Goal: Task Accomplishment & Management: Use online tool/utility

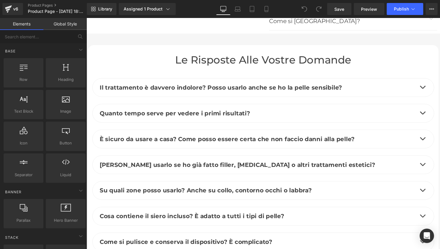
scroll to position [2789, 0]
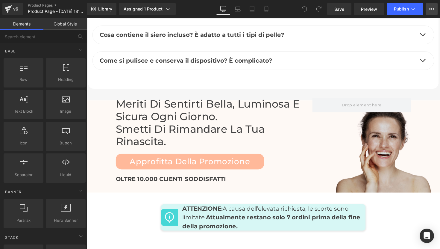
click at [436, 8] on button "View Live Page View with current Template Save Template to Library Schedule Pub…" at bounding box center [432, 9] width 12 height 12
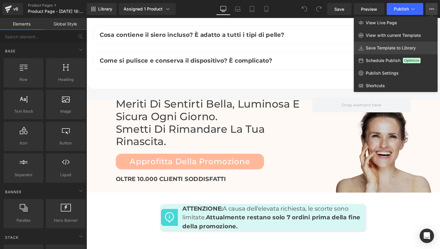
click at [402, 45] on span "Save Template to Library" at bounding box center [391, 47] width 50 height 5
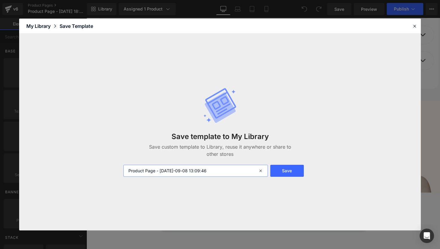
drag, startPoint x: 245, startPoint y: 171, endPoint x: 126, endPoint y: 168, distance: 118.4
click at [126, 168] on input "Product Page - [DATE]-09-08 13:09:46" at bounding box center [195, 171] width 145 height 12
type input "Product page - LAST"
click at [292, 173] on button "Save" at bounding box center [288, 171] width 34 height 12
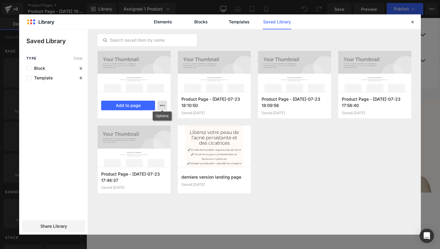
click at [163, 106] on icon "button" at bounding box center [162, 105] width 5 height 5
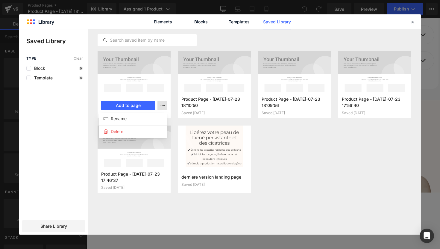
click at [163, 106] on div at bounding box center [220, 131] width 402 height 205
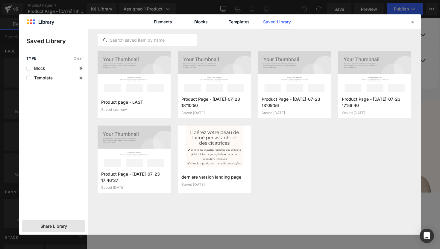
click at [58, 224] on span "Share Library" at bounding box center [53, 226] width 27 height 6
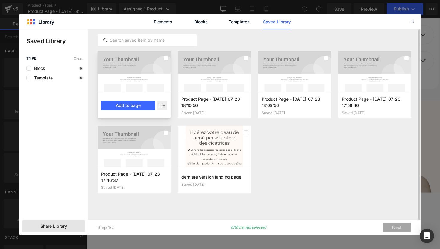
click at [139, 69] on div at bounding box center [134, 71] width 73 height 41
click at [156, 65] on div at bounding box center [134, 71] width 73 height 41
click at [278, 162] on div "Product page - LAST Saved just now Add to page Product Page - [DATE]-07-23 18:1…" at bounding box center [255, 126] width 314 height 150
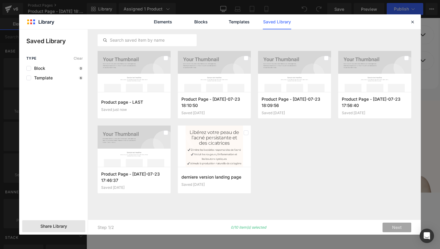
click at [59, 224] on span "Share Library" at bounding box center [53, 226] width 27 height 6
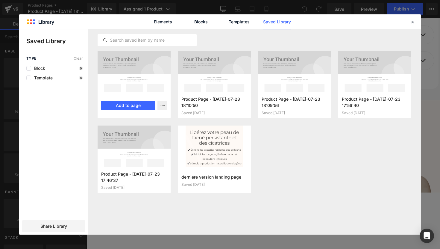
click at [154, 63] on div at bounding box center [134, 71] width 73 height 41
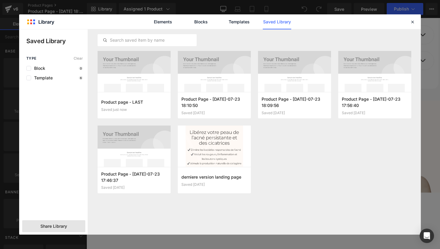
click at [50, 227] on span "Share Library" at bounding box center [53, 226] width 27 height 6
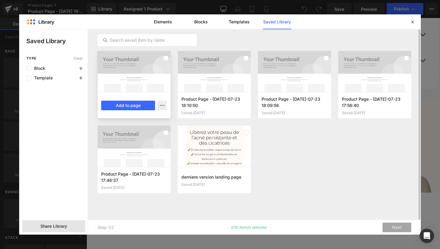
click at [150, 73] on div at bounding box center [134, 71] width 73 height 41
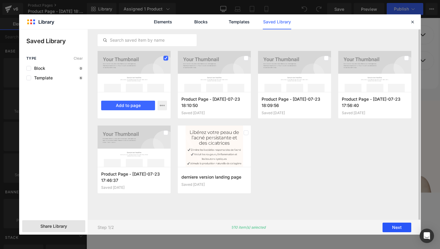
click at [390, 227] on button "Next" at bounding box center [397, 228] width 29 height 10
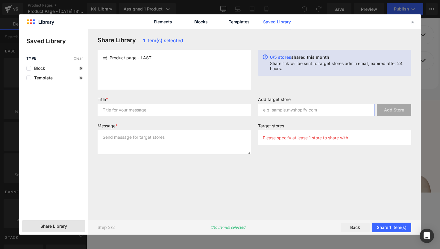
click at [298, 111] on input "text" at bounding box center [316, 110] width 117 height 12
paste input "0fxtdf-0r"
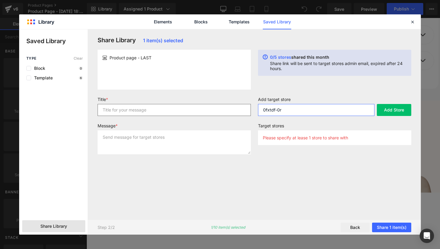
type input "0fxtdf-0r"
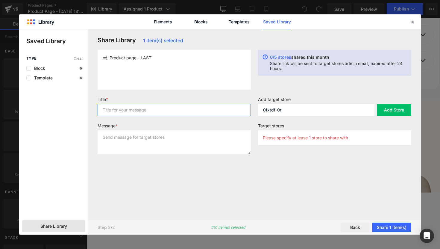
click at [185, 107] on input "text" at bounding box center [174, 110] width 153 height 12
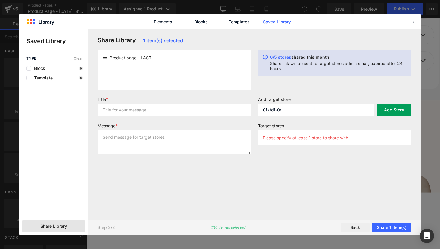
click at [400, 112] on button "Add Store" at bounding box center [394, 110] width 34 height 12
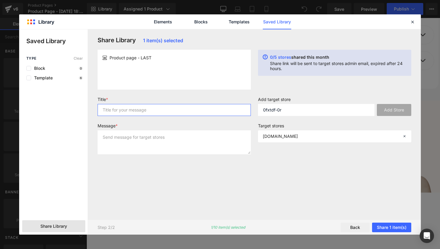
click at [173, 112] on input "text" at bounding box center [174, 110] width 153 height 12
type input "la page"
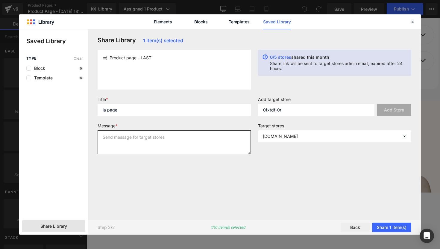
click at [144, 135] on textarea at bounding box center [174, 142] width 153 height 24
type textarea "la page"
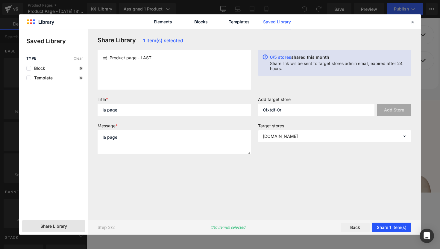
click at [387, 229] on button "Share 1 item(s)" at bounding box center [391, 228] width 39 height 10
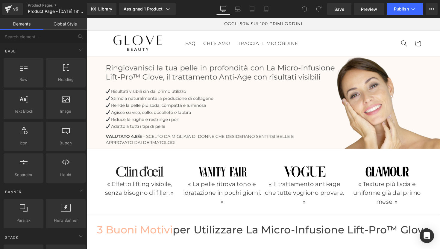
click at [62, 24] on link "Global Style" at bounding box center [64, 24] width 43 height 12
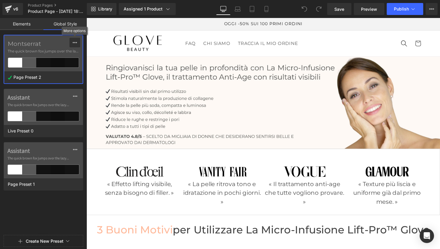
click at [74, 43] on icon at bounding box center [75, 42] width 5 height 5
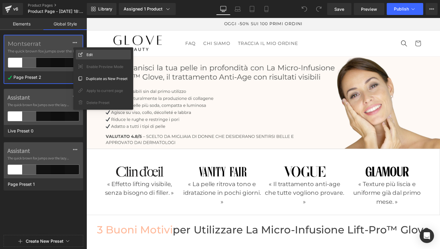
click at [99, 54] on div "Edit" at bounding box center [103, 55] width 55 height 10
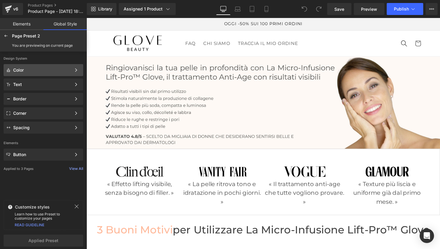
click at [25, 73] on div "Color Color Style Define a color palette and apply it to your pages 1 of 3 Next" at bounding box center [44, 70] width 80 height 12
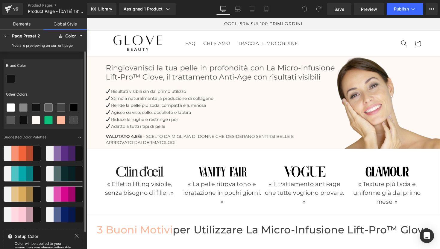
click at [78, 236] on icon at bounding box center [76, 235] width 5 height 5
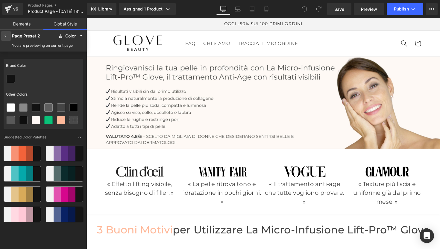
click at [5, 38] on icon at bounding box center [6, 36] width 5 height 5
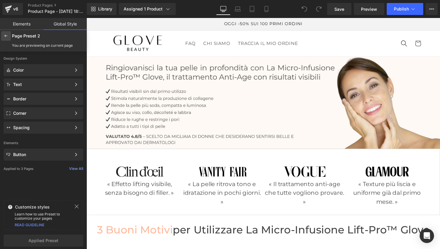
click at [8, 34] on icon at bounding box center [6, 36] width 5 height 5
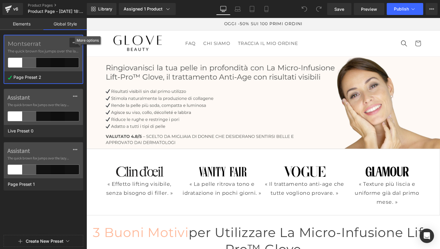
click at [75, 40] on icon at bounding box center [75, 42] width 5 height 5
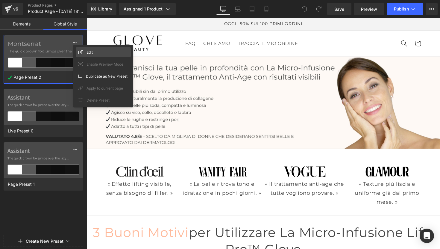
click at [91, 50] on span "Edit" at bounding box center [90, 52] width 6 height 6
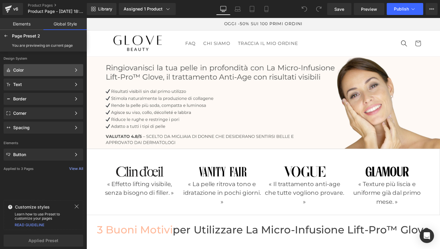
click at [39, 69] on div "Color" at bounding box center [42, 70] width 58 height 5
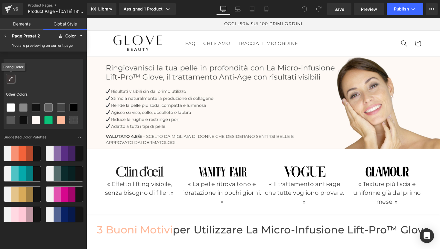
click at [11, 80] on icon at bounding box center [10, 78] width 5 height 5
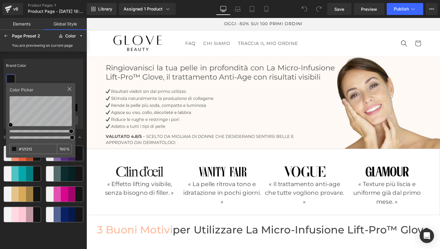
drag, startPoint x: 42, startPoint y: 152, endPoint x: 15, endPoint y: 148, distance: 27.8
click at [15, 149] on div "#121212 100 %" at bounding box center [41, 149] width 62 height 10
click at [71, 88] on icon at bounding box center [69, 89] width 5 height 5
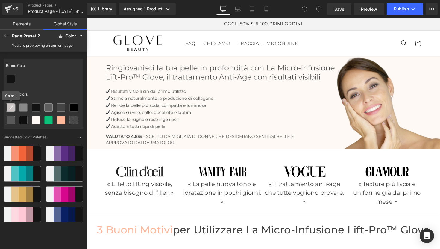
click at [13, 111] on div at bounding box center [11, 108] width 8 height 8
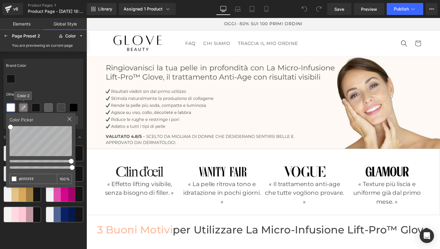
click at [27, 108] on div at bounding box center [23, 107] width 8 height 8
drag, startPoint x: 39, startPoint y: 181, endPoint x: 12, endPoint y: 176, distance: 26.7
click at [14, 180] on div "#898989 100 %" at bounding box center [41, 179] width 62 height 10
click at [38, 107] on div at bounding box center [36, 108] width 8 height 8
drag, startPoint x: 37, startPoint y: 181, endPoint x: 3, endPoint y: 176, distance: 33.9
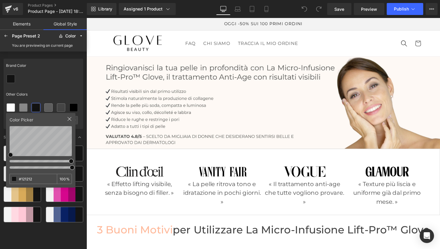
click at [4, 176] on div "Brand Color Other Colors Color Picker #121212 100 % Suggested Color Palettes" at bounding box center [44, 152] width 80 height 192
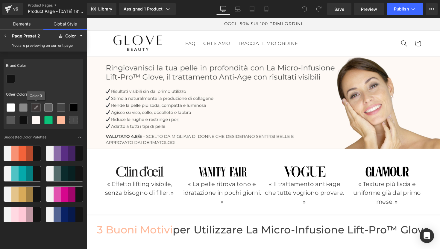
click at [38, 107] on div at bounding box center [36, 108] width 8 height 8
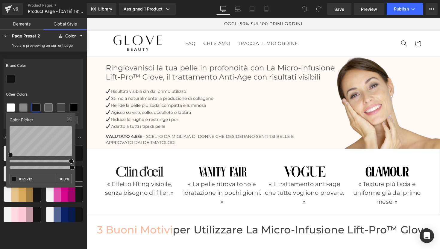
drag, startPoint x: 37, startPoint y: 182, endPoint x: 9, endPoint y: 173, distance: 29.4
click at [10, 174] on div "#121212" at bounding box center [34, 179] width 48 height 10
click at [49, 109] on icon at bounding box center [48, 107] width 5 height 5
click at [38, 105] on icon at bounding box center [36, 107] width 5 height 5
drag, startPoint x: 38, startPoint y: 180, endPoint x: 3, endPoint y: 175, distance: 35.7
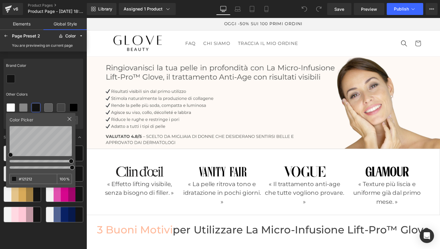
click at [4, 175] on div "Brand Color Other Colors Color Picker #121212 100 % Suggested Color Palettes" at bounding box center [44, 152] width 80 height 192
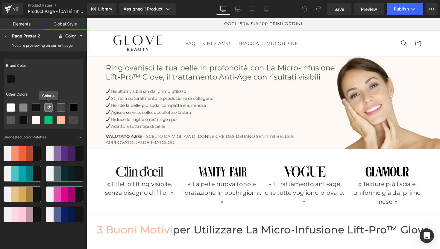
click at [49, 110] on icon at bounding box center [48, 107] width 5 height 5
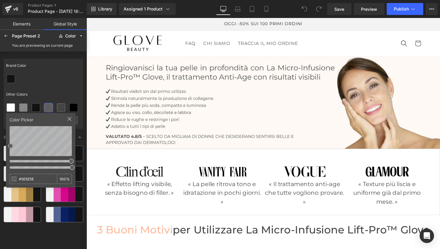
drag, startPoint x: 37, startPoint y: 180, endPoint x: 12, endPoint y: 179, distance: 25.5
click at [12, 179] on div "#5E5E5E 100 %" at bounding box center [41, 179] width 62 height 10
click at [60, 109] on icon at bounding box center [61, 107] width 5 height 5
drag, startPoint x: 41, startPoint y: 178, endPoint x: 19, endPoint y: 176, distance: 22.0
click at [19, 176] on input "#454545" at bounding box center [28, 179] width 37 height 10
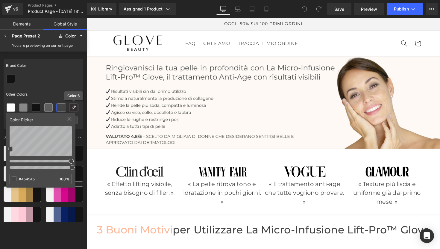
click at [76, 108] on div at bounding box center [74, 108] width 8 height 8
drag, startPoint x: 43, startPoint y: 177, endPoint x: 0, endPoint y: 175, distance: 42.9
click at [0, 175] on div "Brand Color Other Colors Color Picker #000000 100 % Suggested Color Palettes" at bounding box center [43, 150] width 87 height 197
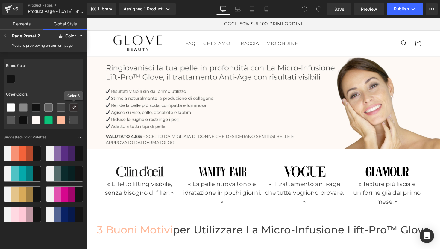
click at [72, 107] on icon at bounding box center [73, 107] width 5 height 5
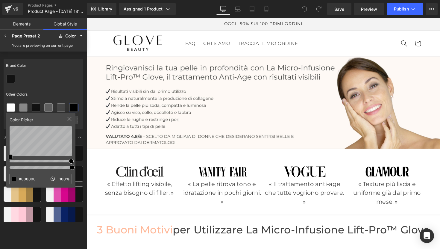
drag, startPoint x: 40, startPoint y: 181, endPoint x: 20, endPoint y: 177, distance: 21.1
click at [20, 177] on input "#000000" at bounding box center [28, 179] width 37 height 10
click at [52, 78] on div at bounding box center [44, 79] width 80 height 13
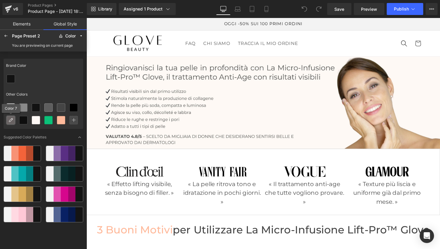
click at [11, 119] on icon at bounding box center [10, 120] width 5 height 5
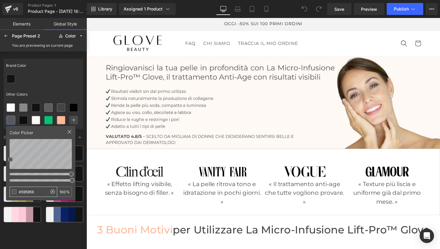
drag, startPoint x: 39, startPoint y: 191, endPoint x: 11, endPoint y: 194, distance: 28.0
click at [11, 194] on input "#595959" at bounding box center [28, 192] width 37 height 10
click at [23, 120] on icon at bounding box center [23, 120] width 5 height 5
drag, startPoint x: 38, startPoint y: 194, endPoint x: 19, endPoint y: 193, distance: 19.5
click at [19, 193] on input "#0E0E0E" at bounding box center [28, 192] width 37 height 10
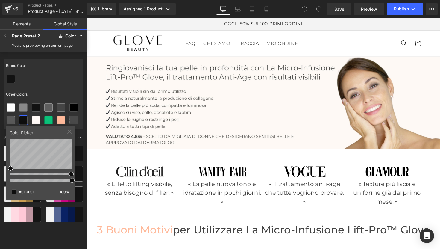
click at [70, 132] on icon at bounding box center [69, 131] width 5 height 5
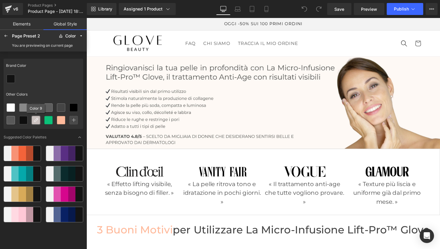
click at [36, 120] on icon at bounding box center [36, 120] width 5 height 5
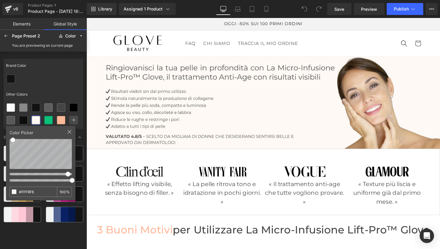
drag, startPoint x: 38, startPoint y: 193, endPoint x: 0, endPoint y: 190, distance: 38.2
click at [0, 190] on div "Brand Color Other Colors Color Picker #FFF9F6 100 % Suggested Color Palettes" at bounding box center [43, 150] width 87 height 197
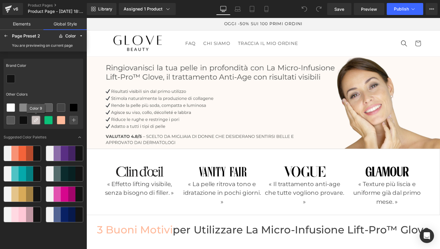
click at [37, 120] on icon at bounding box center [36, 120] width 5 height 5
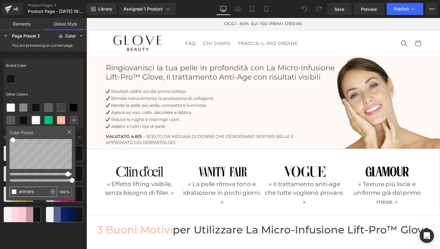
drag, startPoint x: 43, startPoint y: 191, endPoint x: 17, endPoint y: 192, distance: 25.8
click at [17, 192] on input "#FFF9F6" at bounding box center [28, 192] width 37 height 10
click at [47, 121] on icon at bounding box center [48, 120] width 5 height 5
drag, startPoint x: 39, startPoint y: 191, endPoint x: 13, endPoint y: 191, distance: 25.8
click at [13, 191] on div "#0BC179 100 %" at bounding box center [41, 192] width 62 height 10
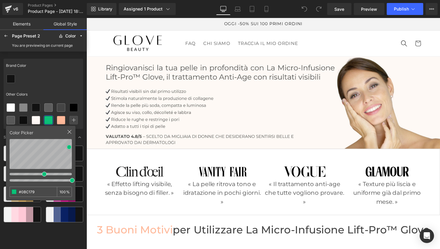
click at [59, 87] on div "Brand Color Other Colors" at bounding box center [44, 94] width 80 height 70
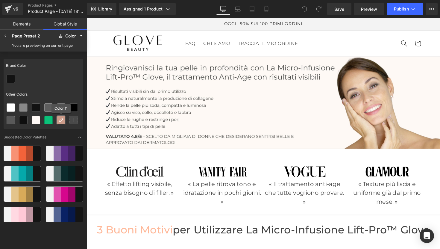
click at [62, 121] on icon at bounding box center [61, 120] width 5 height 5
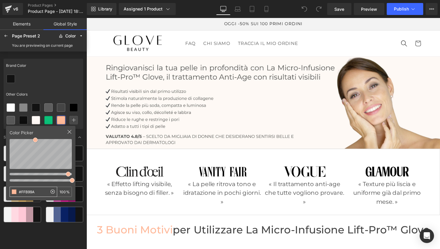
drag, startPoint x: 44, startPoint y: 194, endPoint x: 16, endPoint y: 193, distance: 27.9
click at [16, 193] on input "#FFB99A" at bounding box center [28, 192] width 37 height 10
click at [70, 133] on icon at bounding box center [69, 131] width 5 height 5
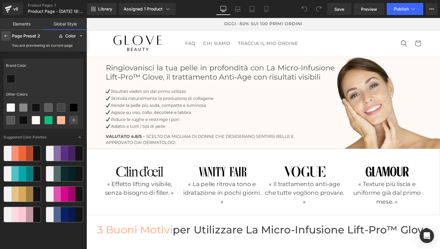
click at [7, 36] on icon at bounding box center [6, 36] width 5 height 5
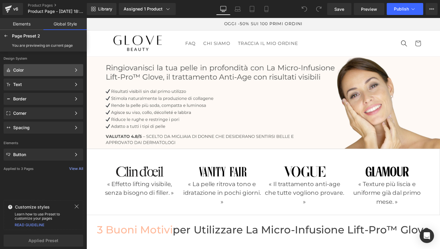
click at [27, 65] on div "Color Color Style Define a color palette and apply it to your pages 1 of 3 Next" at bounding box center [44, 70] width 80 height 12
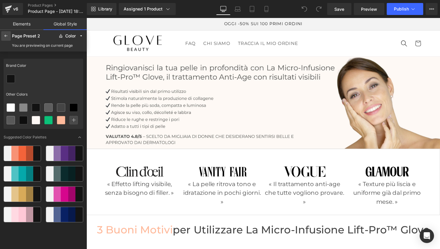
click at [6, 37] on icon at bounding box center [6, 36] width 5 height 5
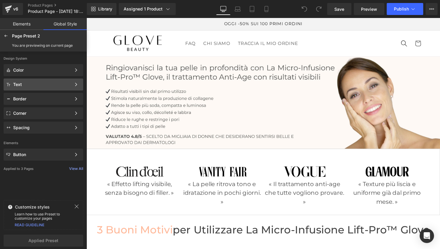
click at [23, 81] on div "Text Color Style Define a color palette and apply it to your pages 1 of 3 Next" at bounding box center [44, 84] width 80 height 12
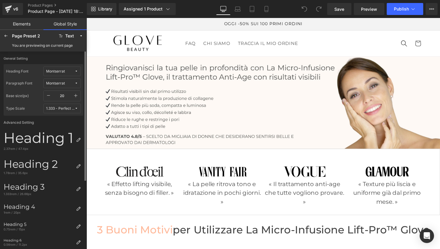
click at [76, 109] on icon at bounding box center [77, 109] width 4 height 4
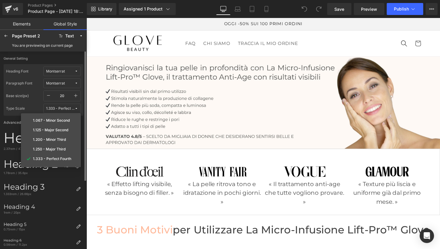
click at [76, 109] on icon at bounding box center [77, 109] width 4 height 4
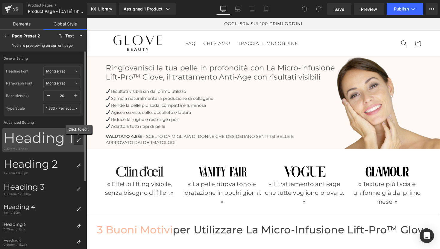
click at [79, 141] on icon at bounding box center [78, 140] width 5 height 5
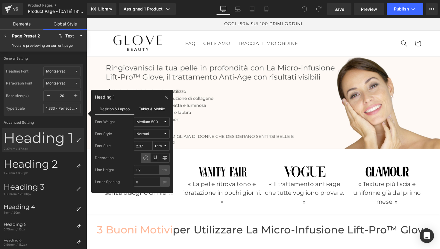
click at [156, 112] on label "Tablet & Mobile" at bounding box center [153, 108] width 36 height 11
click at [109, 108] on label "Desktop & Laptop" at bounding box center [115, 108] width 40 height 11
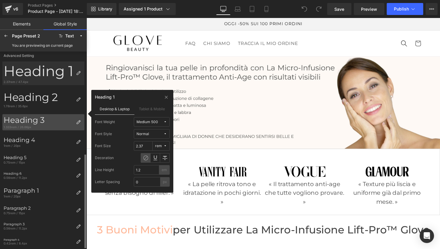
scroll to position [102, 0]
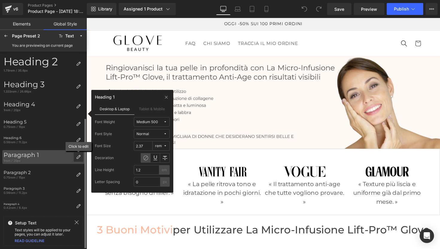
click at [76, 158] on div at bounding box center [79, 157] width 10 height 10
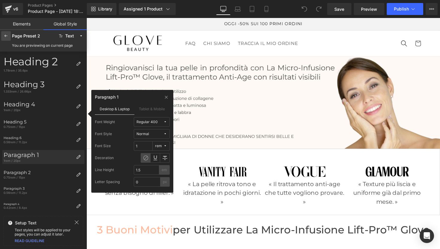
click at [7, 35] on icon at bounding box center [6, 36] width 5 height 5
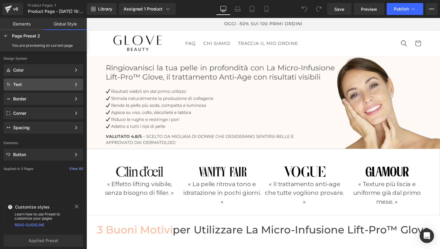
click at [29, 83] on div "Text" at bounding box center [42, 84] width 58 height 5
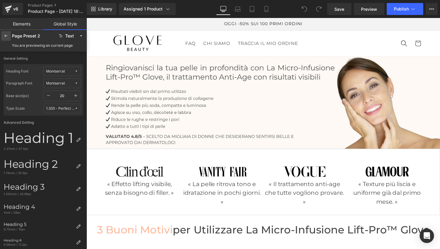
click at [7, 37] on icon at bounding box center [6, 36] width 5 height 5
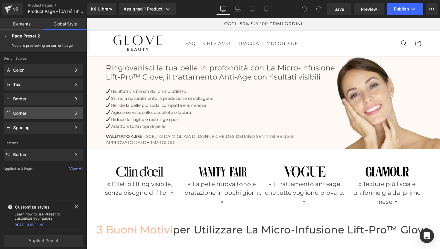
click at [36, 110] on div "Corner" at bounding box center [44, 113] width 80 height 12
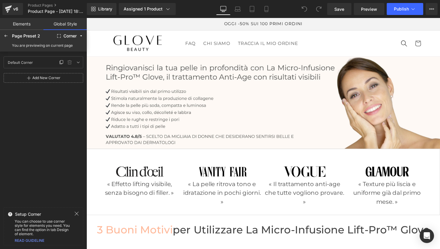
click at [51, 62] on div "Default Corner Default Corner" at bounding box center [31, 62] width 53 height 9
click at [77, 62] on icon at bounding box center [78, 62] width 5 height 5
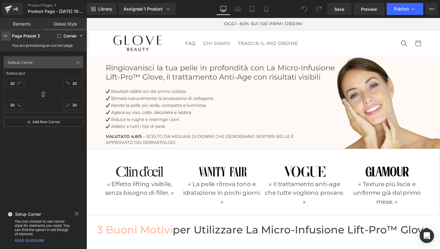
click at [8, 35] on icon at bounding box center [6, 36] width 5 height 5
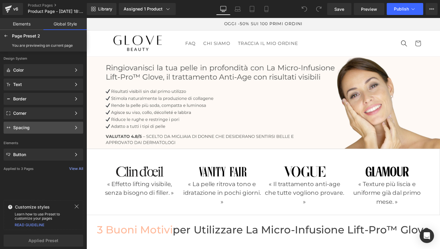
click at [31, 130] on div "Spacing" at bounding box center [44, 128] width 80 height 12
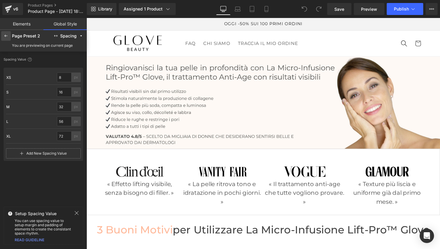
click at [9, 36] on div at bounding box center [6, 36] width 10 height 10
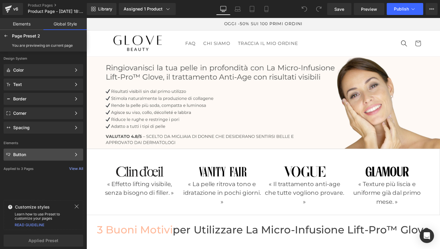
click at [38, 154] on div "Button" at bounding box center [42, 154] width 58 height 5
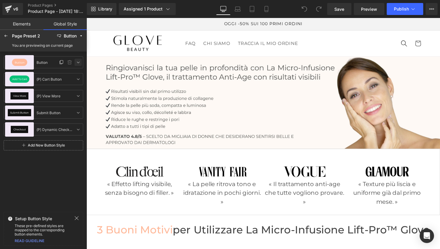
click at [79, 65] on link at bounding box center [78, 62] width 7 height 7
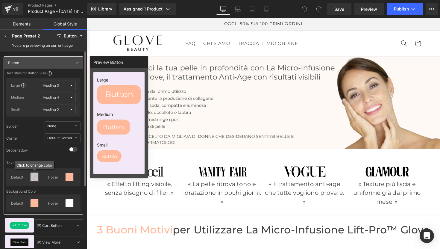
click at [34, 179] on icon at bounding box center [34, 177] width 5 height 5
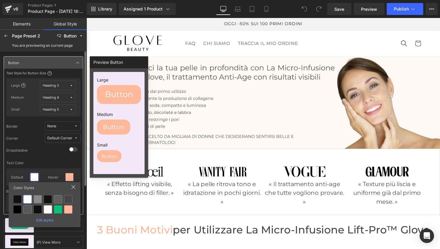
click at [73, 186] on icon at bounding box center [73, 187] width 5 height 5
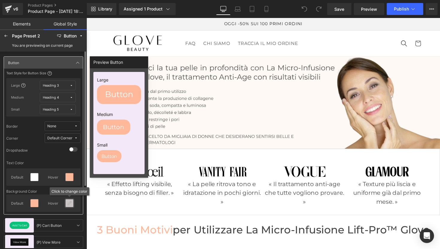
click at [71, 206] on div at bounding box center [70, 203] width 8 height 8
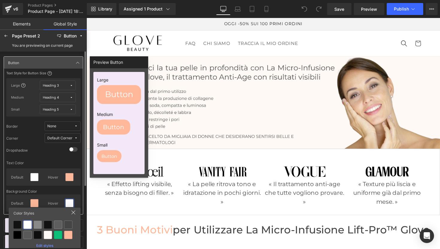
click at [45, 244] on div "Edit styles" at bounding box center [44, 244] width 67 height 7
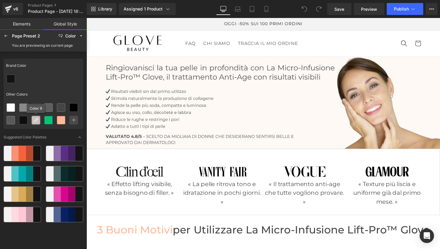
click at [37, 121] on icon at bounding box center [36, 120] width 5 height 5
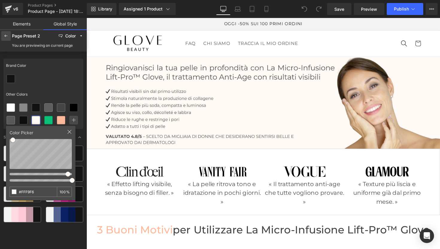
click at [6, 34] on icon at bounding box center [6, 36] width 5 height 5
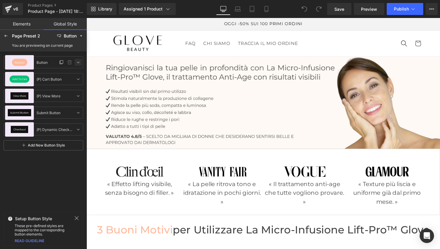
click at [77, 63] on icon at bounding box center [78, 62] width 5 height 5
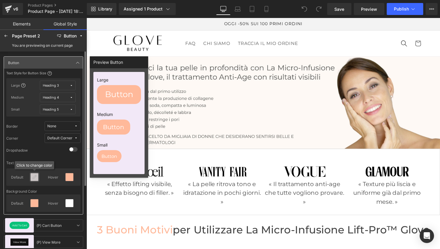
click at [36, 178] on icon at bounding box center [34, 177] width 5 height 5
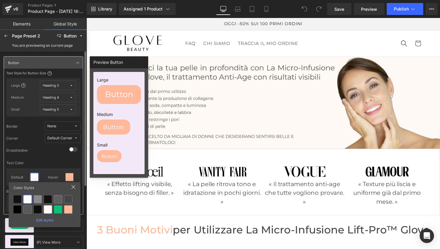
click at [73, 185] on icon at bounding box center [73, 187] width 5 height 5
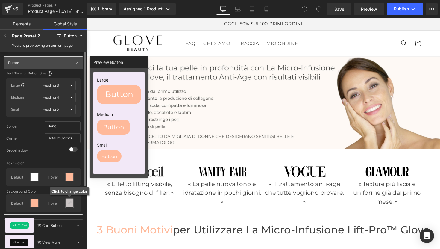
click at [69, 203] on icon at bounding box center [69, 203] width 5 height 5
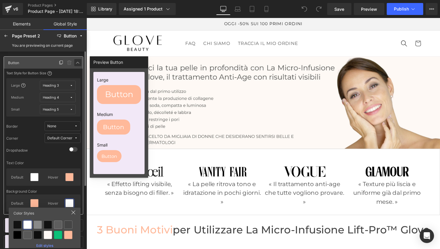
click at [77, 64] on icon at bounding box center [78, 62] width 5 height 5
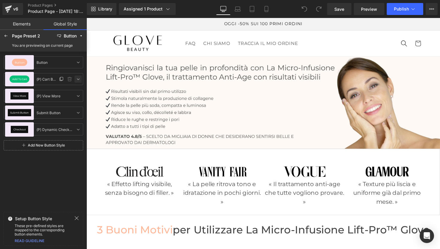
click at [77, 80] on icon at bounding box center [78, 79] width 5 height 5
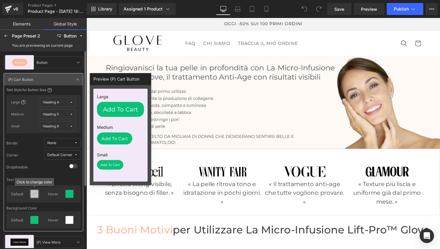
click at [35, 194] on icon at bounding box center [34, 193] width 5 height 5
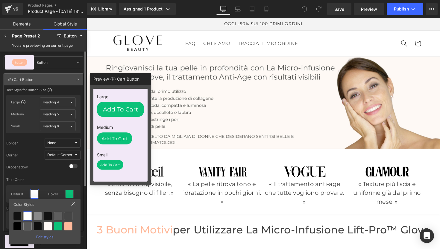
click at [74, 206] on icon at bounding box center [73, 203] width 5 height 5
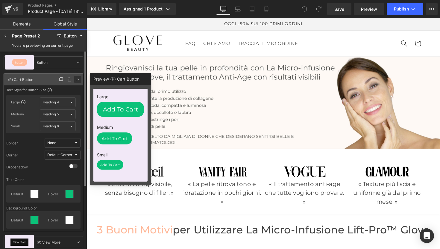
click at [77, 81] on icon at bounding box center [78, 79] width 5 height 5
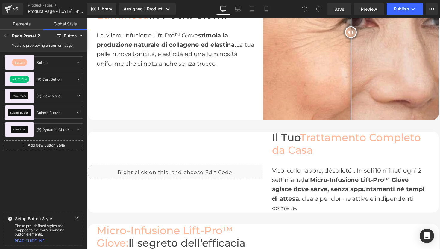
scroll to position [0, 0]
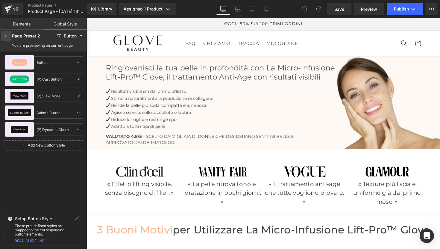
click at [7, 36] on icon at bounding box center [6, 36] width 5 height 5
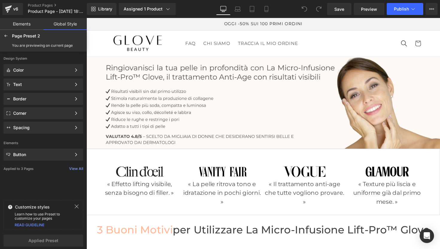
click at [7, 36] on icon at bounding box center [6, 36] width 5 height 5
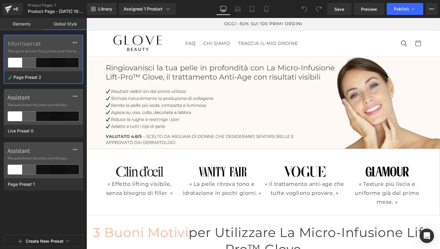
click at [28, 26] on link "Elements" at bounding box center [21, 24] width 43 height 12
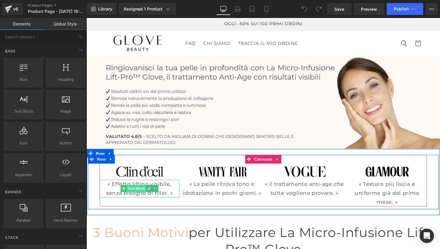
click at [138, 191] on span "Text Block" at bounding box center [138, 192] width 20 height 7
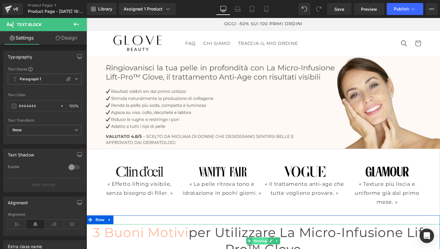
click at [258, 243] on span "Heading" at bounding box center [265, 246] width 16 height 7
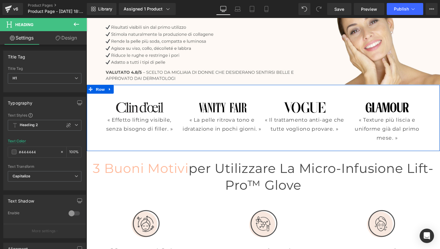
scroll to position [167, 0]
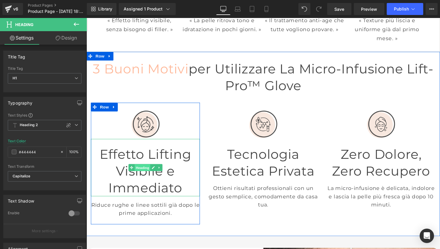
click at [144, 168] on span "Heading" at bounding box center [144, 171] width 16 height 7
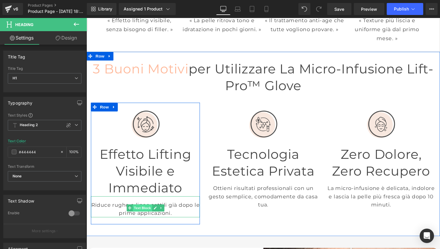
click at [144, 209] on span "Text Block" at bounding box center [144, 212] width 20 height 7
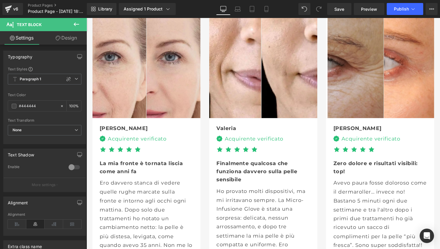
scroll to position [1517, 0]
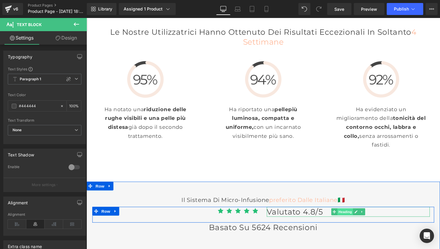
click at [348, 213] on span "Heading" at bounding box center [352, 216] width 16 height 7
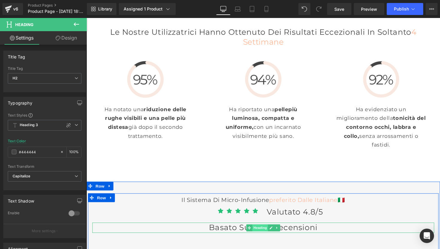
click at [260, 230] on span "Heading" at bounding box center [265, 233] width 16 height 7
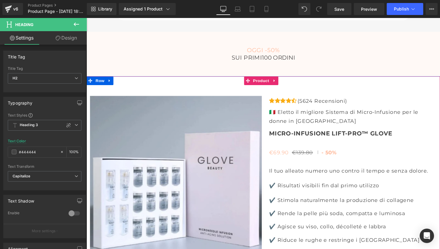
scroll to position [1873, 0]
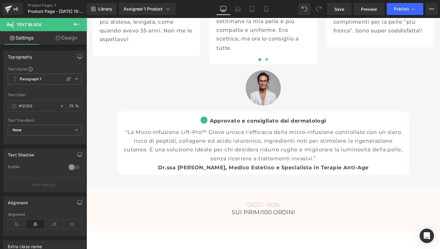
scroll to position [1986, 0]
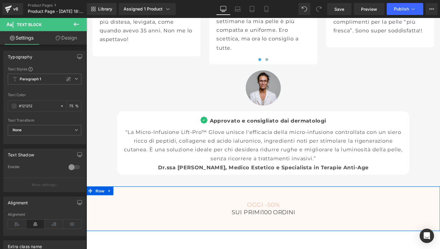
click at [268, 191] on div "OGGI -50% SUI PRIMI 100 ORDINI Heading Row Row" at bounding box center [268, 213] width 363 height 45
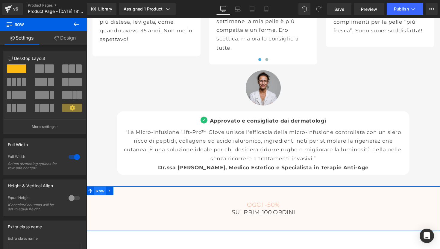
click at [95, 191] on span "Row" at bounding box center [100, 195] width 12 height 9
click at [71, 41] on link "Design" at bounding box center [64, 37] width 43 height 13
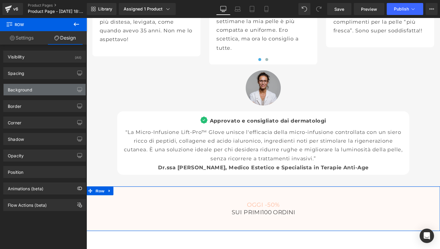
click at [70, 89] on div "Background" at bounding box center [45, 89] width 82 height 11
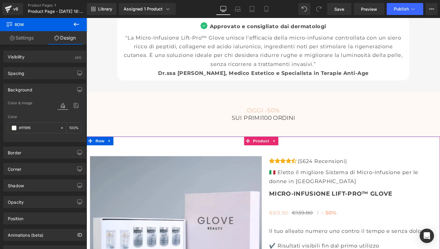
scroll to position [2091, 0]
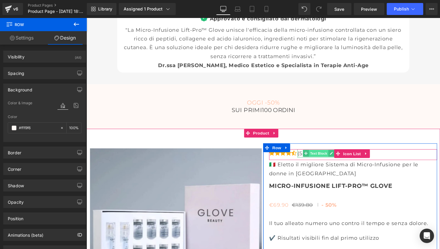
click at [326, 153] on span "Text Block" at bounding box center [325, 156] width 20 height 7
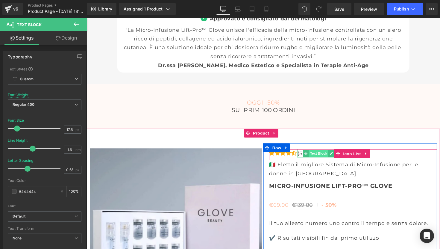
click at [324, 153] on span "Text Block" at bounding box center [325, 156] width 20 height 7
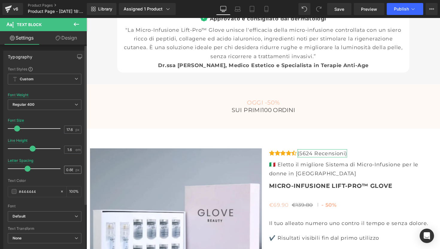
click at [76, 170] on span "px" at bounding box center [78, 170] width 5 height 4
drag, startPoint x: 65, startPoint y: 169, endPoint x: 71, endPoint y: 170, distance: 5.7
click at [71, 170] on input "0.66" at bounding box center [69, 169] width 10 height 7
click at [69, 169] on input "0.66" at bounding box center [69, 169] width 10 height 7
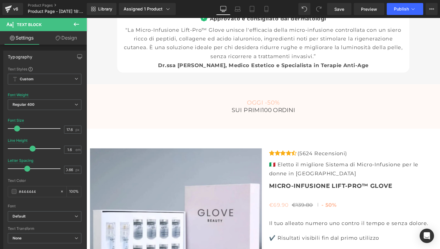
scroll to position [0, 0]
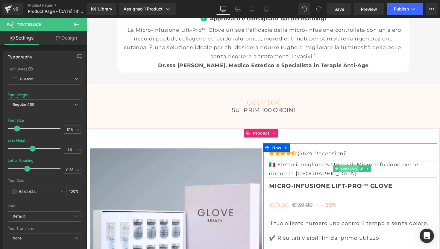
click at [349, 169] on span "Text Block" at bounding box center [356, 172] width 20 height 7
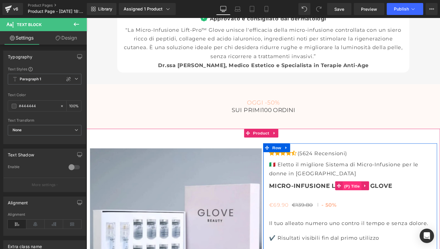
click at [352, 186] on span "(P) Title" at bounding box center [358, 190] width 19 height 9
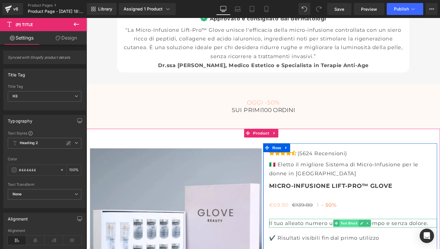
click at [351, 225] on span "Text Block" at bounding box center [356, 228] width 20 height 7
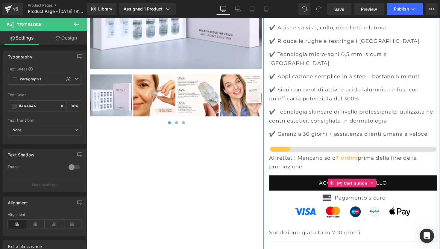
scroll to position [2349, 0]
click at [352, 182] on span "(P) Cart Button" at bounding box center [359, 186] width 34 height 9
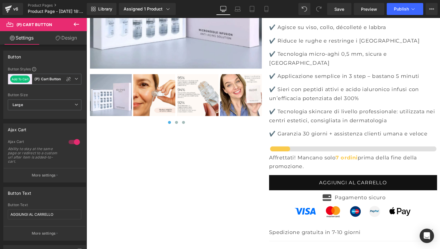
click at [56, 40] on icon at bounding box center [58, 38] width 5 height 5
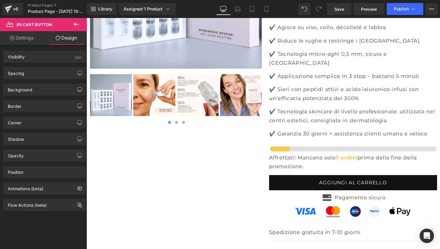
click at [22, 40] on link "Settings" at bounding box center [21, 37] width 43 height 13
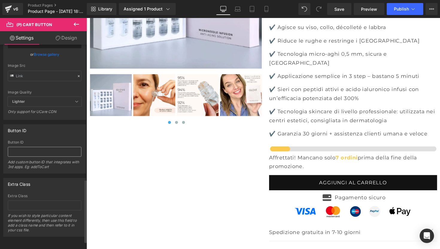
scroll to position [463, 0]
click at [64, 37] on link "Design" at bounding box center [66, 37] width 43 height 13
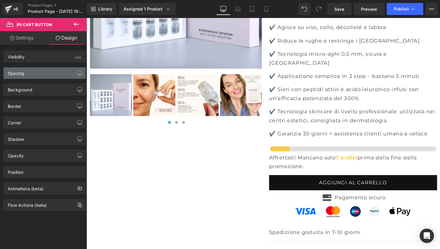
click at [46, 72] on div "Spacing" at bounding box center [45, 72] width 82 height 11
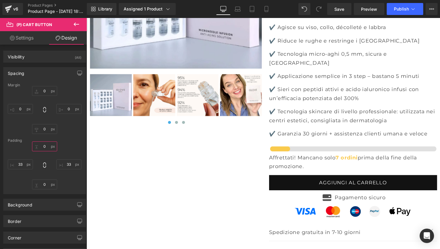
click at [45, 147] on input "0" at bounding box center [44, 146] width 25 height 10
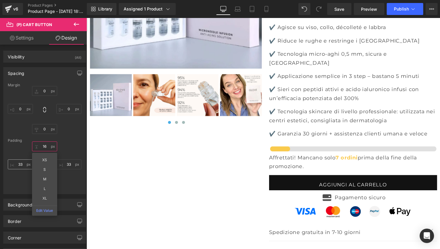
type input "16"
click at [24, 167] on input "33" at bounding box center [20, 164] width 25 height 10
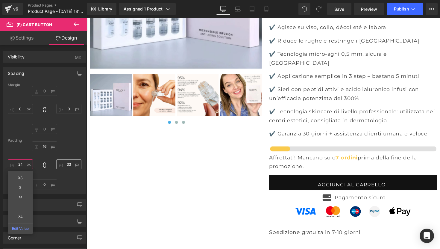
type input "24"
click at [66, 164] on input "33" at bounding box center [68, 164] width 25 height 10
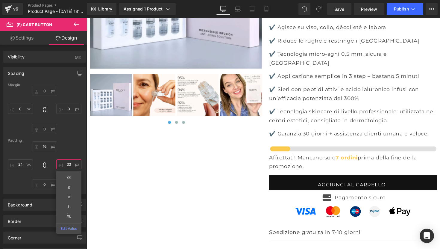
drag, startPoint x: 70, startPoint y: 165, endPoint x: 66, endPoint y: 164, distance: 3.9
click at [66, 164] on input "33" at bounding box center [68, 164] width 25 height 10
type input "3"
type input "24"
click at [43, 185] on input "0" at bounding box center [44, 184] width 25 height 10
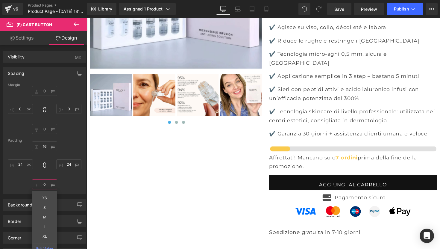
click at [47, 184] on input "0" at bounding box center [44, 184] width 25 height 10
type input "16"
click at [68, 182] on div "16 24 16 XS S M L XL Edit Value 24" at bounding box center [45, 165] width 74 height 48
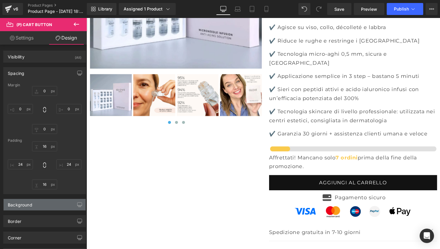
click at [52, 206] on div "Background" at bounding box center [45, 204] width 82 height 11
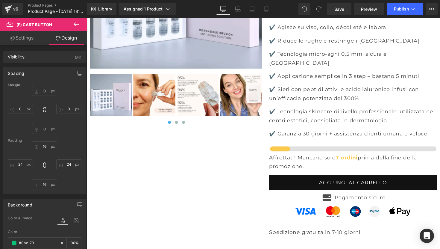
scroll to position [63, 0]
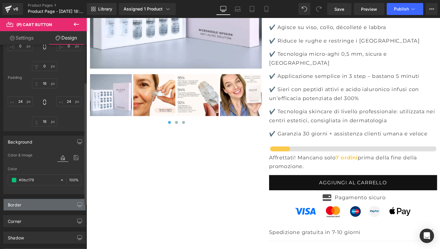
click at [42, 205] on div "Border" at bounding box center [45, 204] width 82 height 11
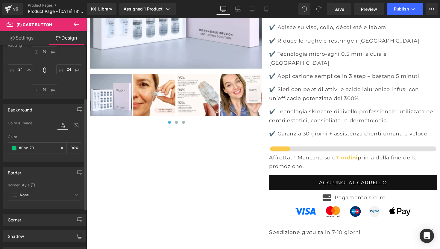
scroll to position [107, 0]
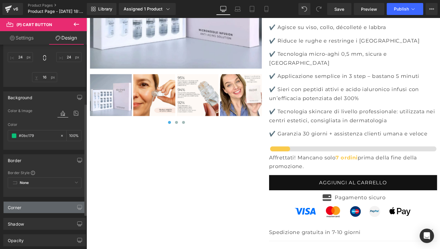
click at [38, 206] on div "Corner" at bounding box center [45, 207] width 82 height 11
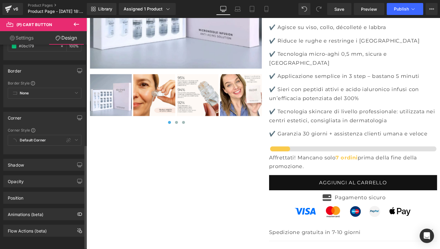
scroll to position [201, 0]
click at [37, 161] on div "Shadow" at bounding box center [45, 164] width 82 height 11
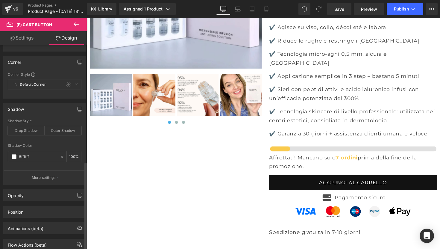
scroll to position [271, 0]
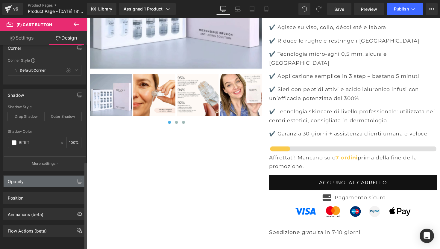
click at [40, 176] on div "Opacity" at bounding box center [45, 181] width 82 height 11
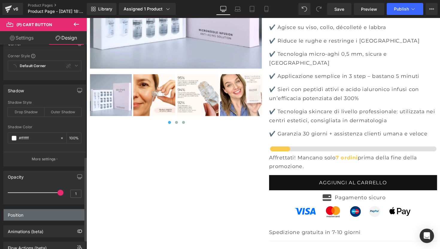
click at [22, 220] on div "Position" at bounding box center [45, 214] width 82 height 11
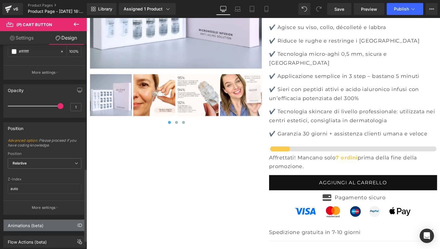
scroll to position [373, 0]
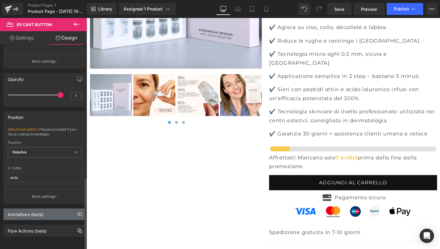
click at [43, 209] on div "Animations (beta)" at bounding box center [26, 213] width 36 height 8
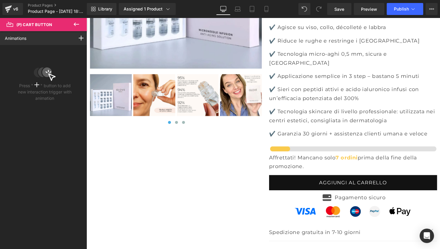
click at [79, 22] on icon at bounding box center [76, 24] width 7 height 7
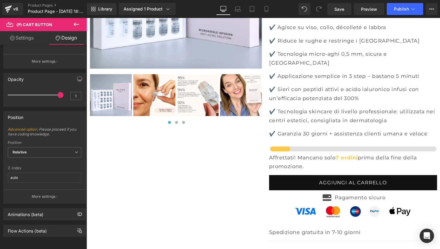
click at [19, 39] on link "Settings" at bounding box center [21, 37] width 43 height 13
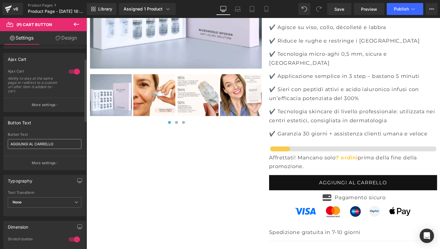
scroll to position [83, 0]
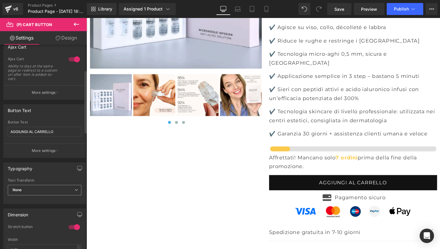
click at [48, 189] on span "None" at bounding box center [45, 190] width 74 height 10
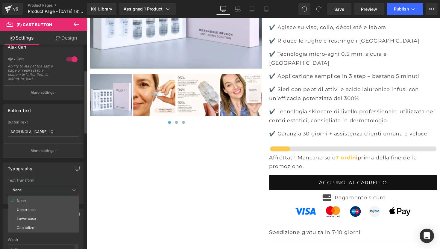
click at [48, 189] on span "None" at bounding box center [43, 190] width 71 height 10
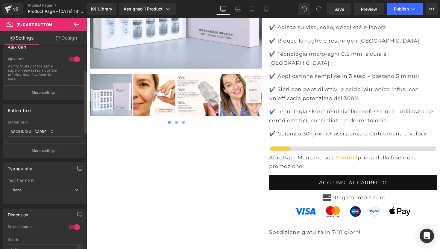
click at [78, 168] on icon "button" at bounding box center [79, 168] width 5 height 5
click at [75, 170] on button "button" at bounding box center [80, 168] width 10 height 11
click at [48, 153] on p "More settings" at bounding box center [44, 150] width 24 height 5
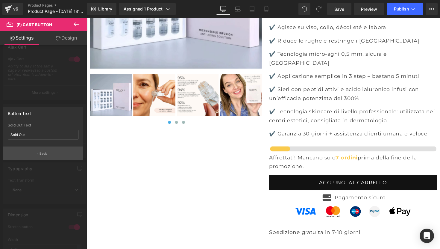
click at [46, 157] on button "Back" at bounding box center [43, 153] width 80 height 13
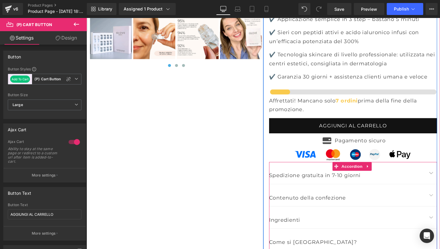
scroll to position [2409, 0]
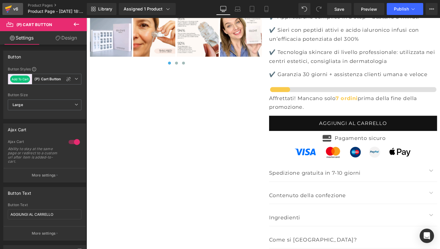
click at [13, 10] on div "v6" at bounding box center [15, 9] width 7 height 8
